Goal: Check status: Check status

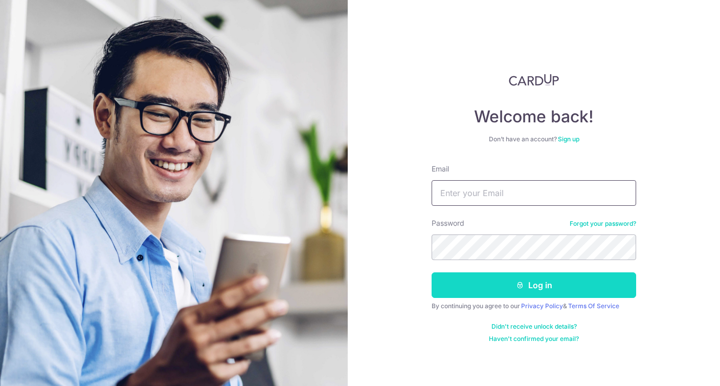
type input "[EMAIL_ADDRESS][DOMAIN_NAME]"
click at [499, 287] on button "Log in" at bounding box center [534, 285] width 205 height 26
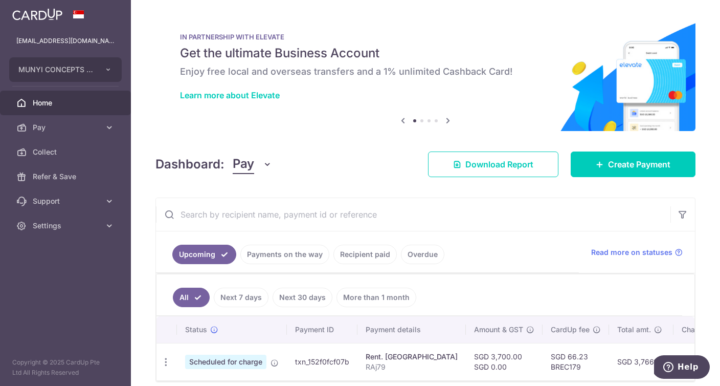
scroll to position [45, 0]
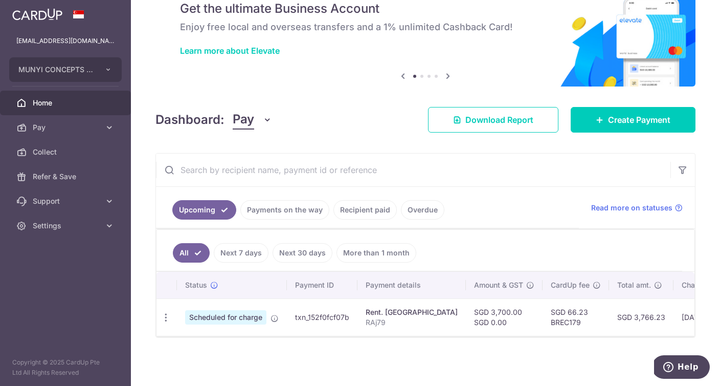
click at [258, 119] on button "Pay" at bounding box center [252, 119] width 39 height 19
click at [281, 105] on div "Dashboard: Pay Pay Collect Download Report Create Payment" at bounding box center [426, 118] width 540 height 30
click at [351, 210] on link "Recipient paid" at bounding box center [365, 209] width 63 height 19
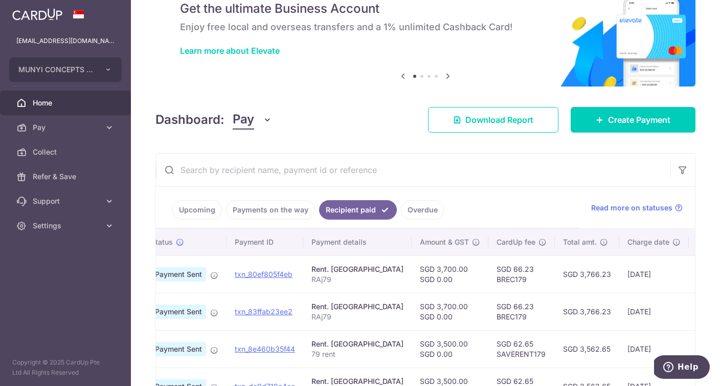
scroll to position [0, 61]
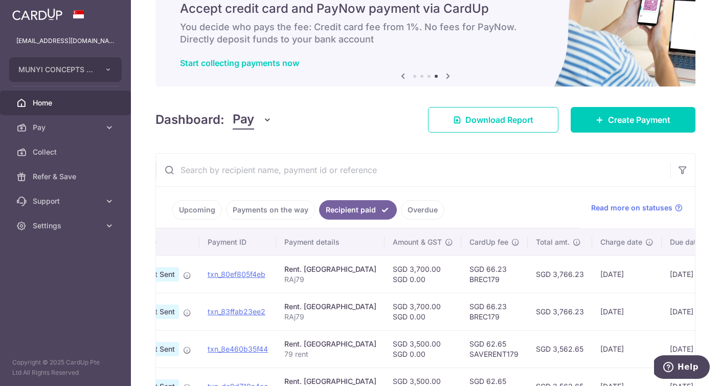
click at [208, 210] on link "Upcoming" at bounding box center [197, 209] width 50 height 19
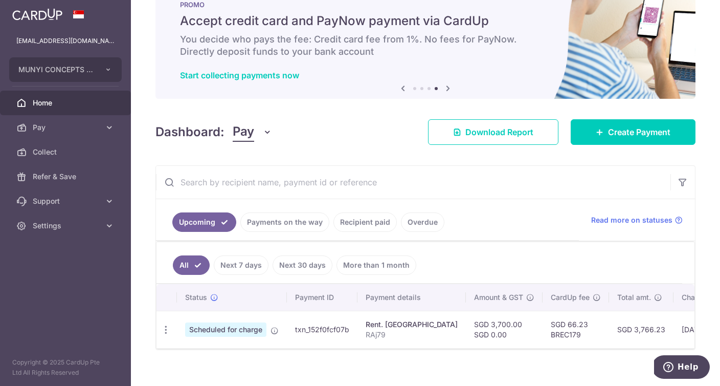
scroll to position [45, 0]
